Goal: Find specific page/section

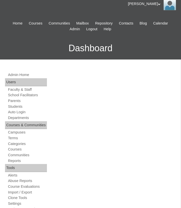
scroll to position [43, 0]
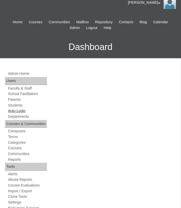
click at [22, 111] on link "Auto Login" at bounding box center [28, 111] width 40 height 5
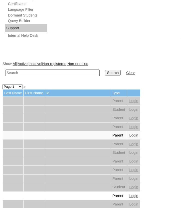
scroll to position [344, 0]
click at [58, 71] on input "text" at bounding box center [53, 73] width 94 height 7
type input "grade 5"
click at [105, 70] on input "Search" at bounding box center [113, 73] width 16 height 6
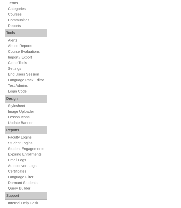
scroll to position [274, 0]
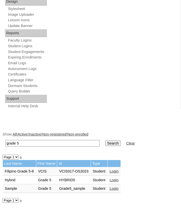
click at [119, 188] on link "Login" at bounding box center [114, 189] width 9 height 4
